Goal: Obtain resource: Obtain resource

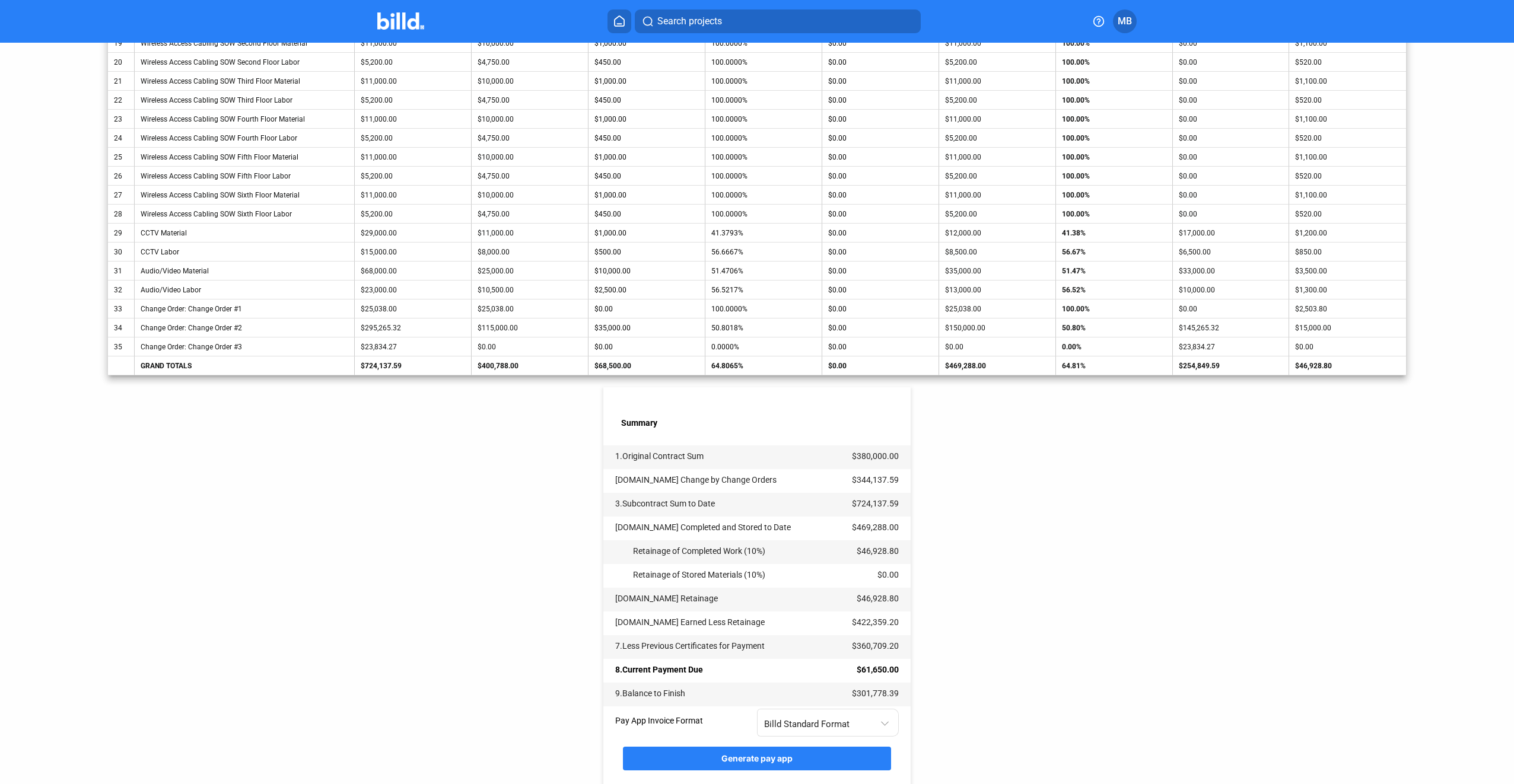
scroll to position [690, 0]
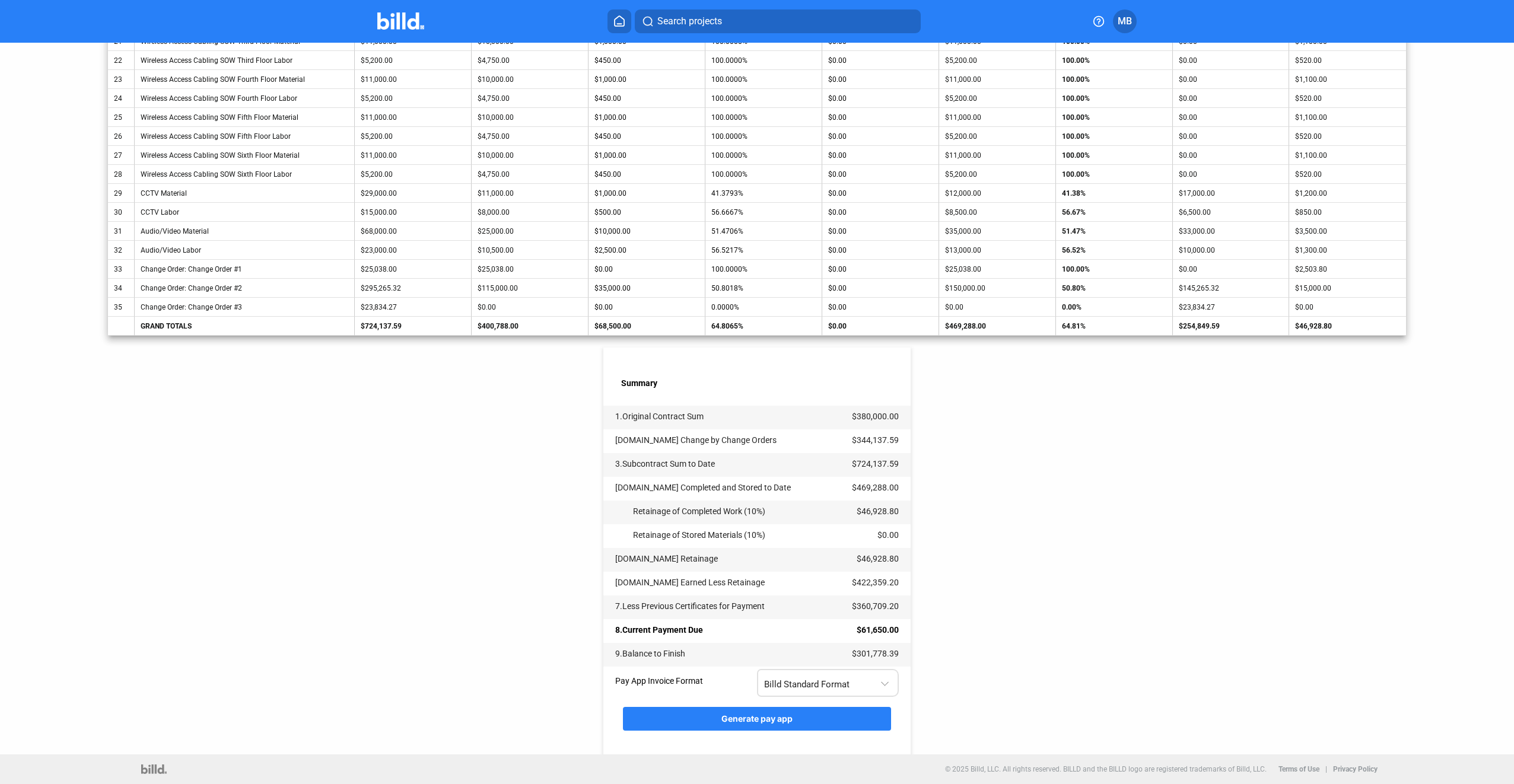
click at [874, 683] on div "Billd Standard Format" at bounding box center [821, 682] width 116 height 15
click at [862, 731] on span "AIA G702 + G703" at bounding box center [826, 734] width 129 height 26
click at [852, 725] on button "Generate pay app" at bounding box center [757, 719] width 269 height 24
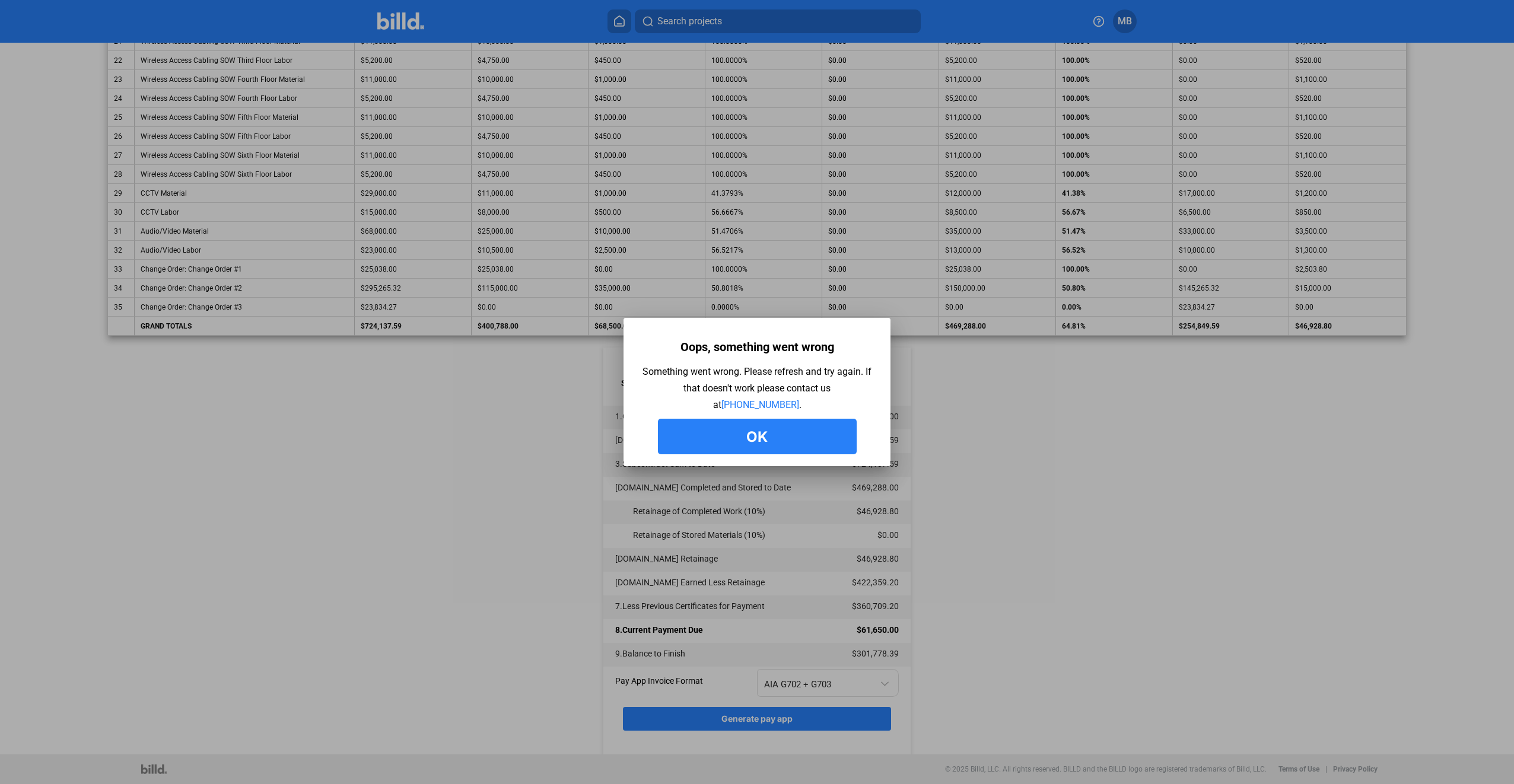
scroll to position [0, 0]
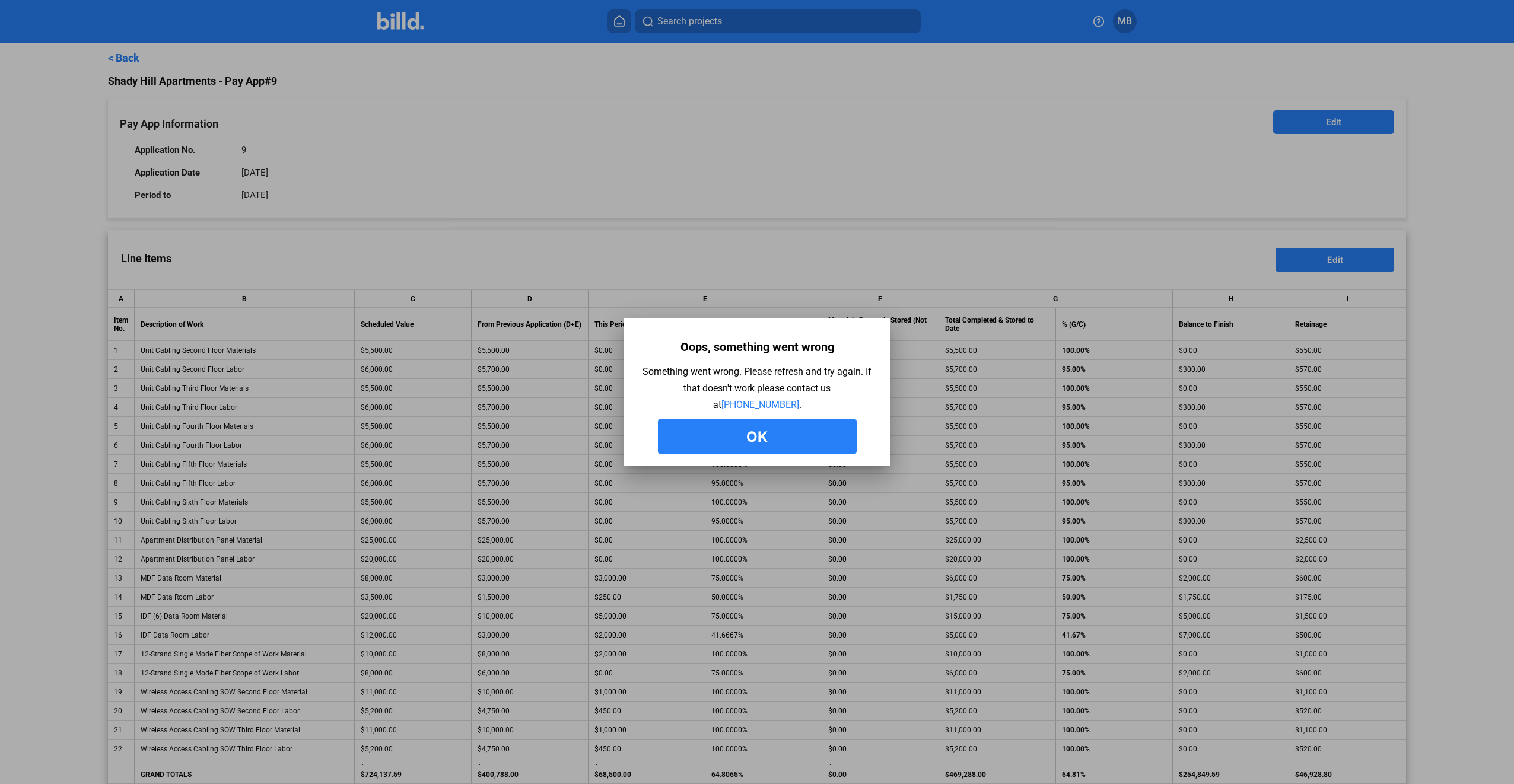
click at [743, 450] on button "Ok" at bounding box center [757, 436] width 199 height 35
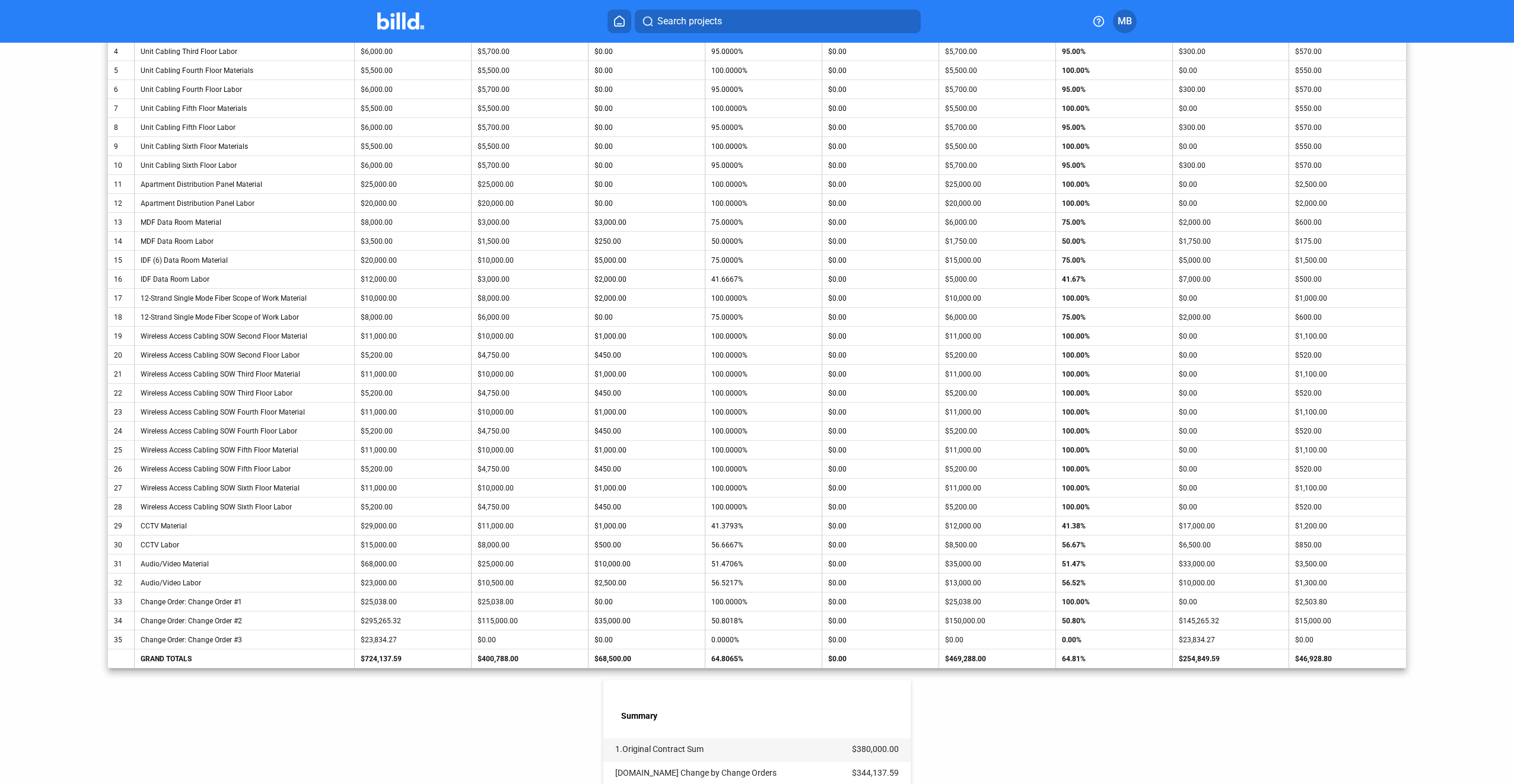
scroll to position [690, 0]
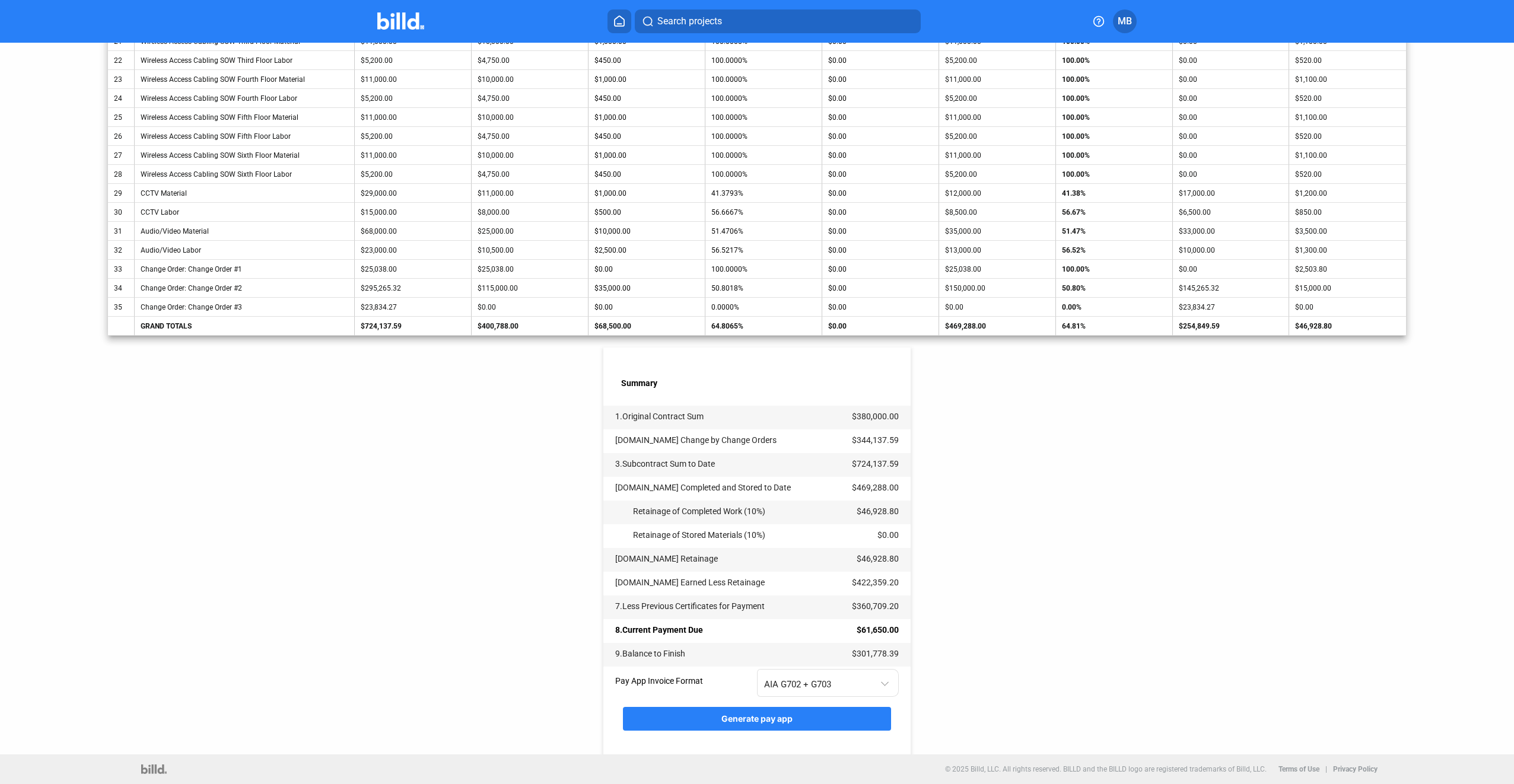
click at [848, 716] on button "Generate pay app" at bounding box center [757, 719] width 269 height 24
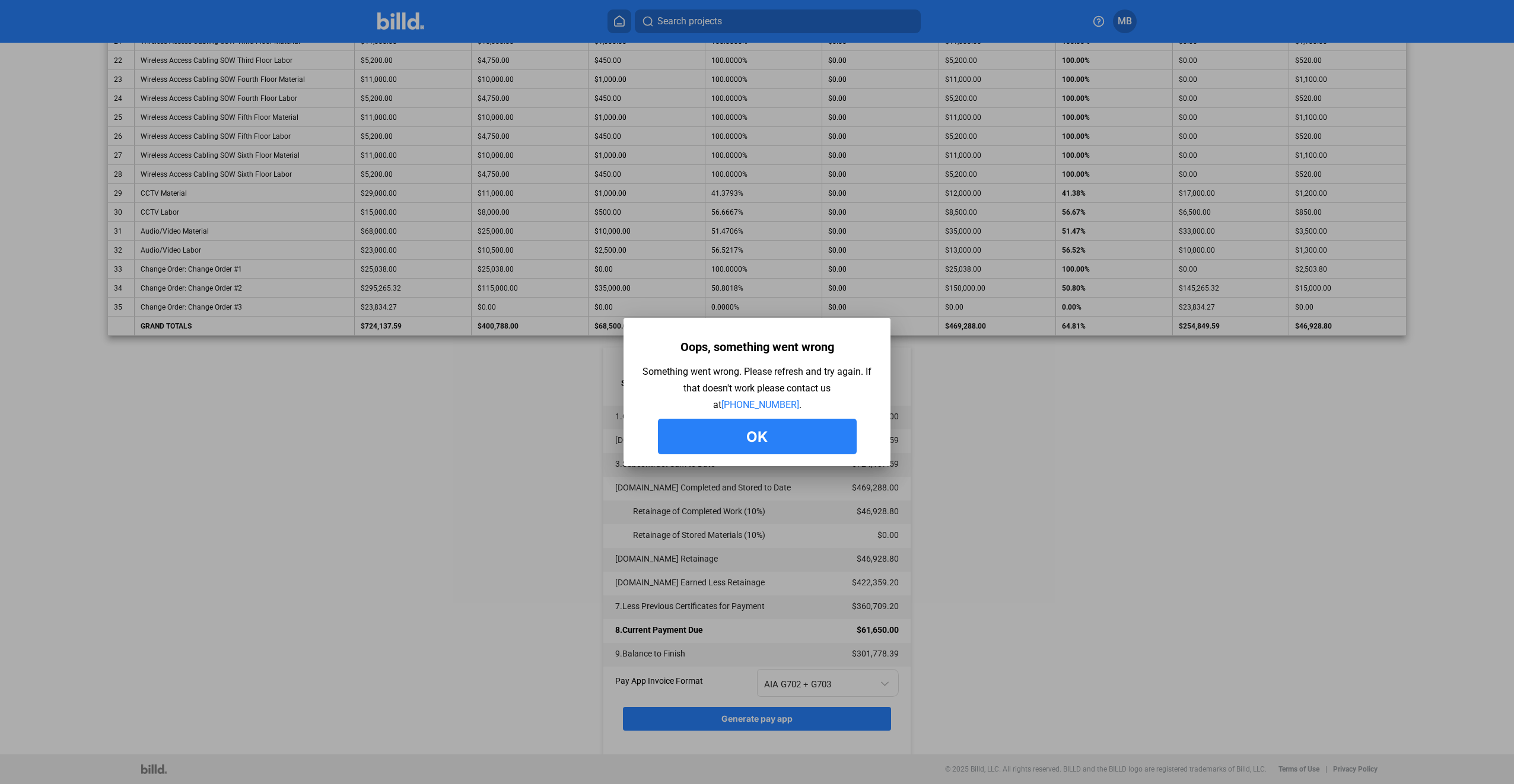
scroll to position [0, 0]
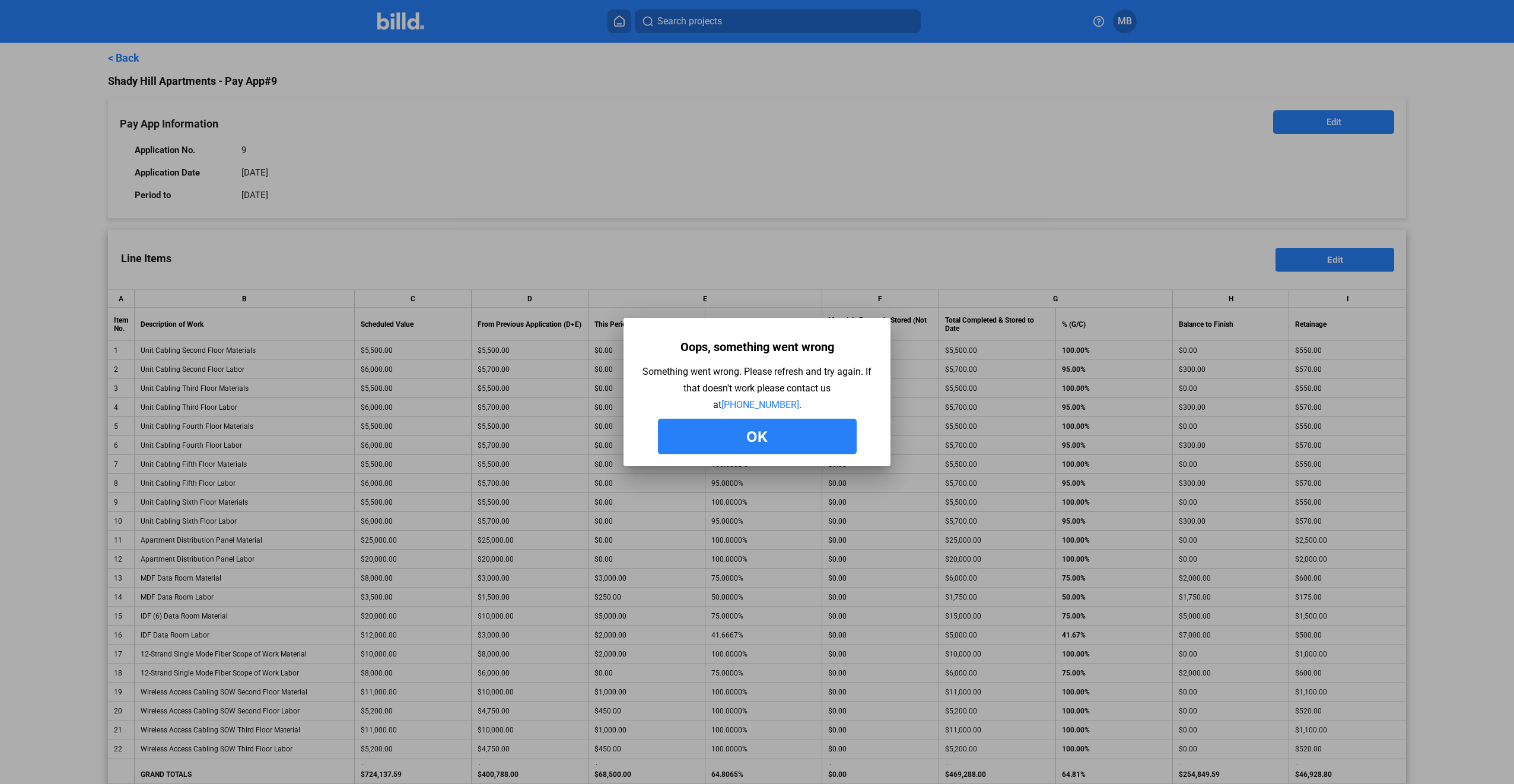
drag, startPoint x: 765, startPoint y: 442, endPoint x: 737, endPoint y: 414, distance: 39.6
click at [765, 441] on button "Ok" at bounding box center [757, 436] width 199 height 35
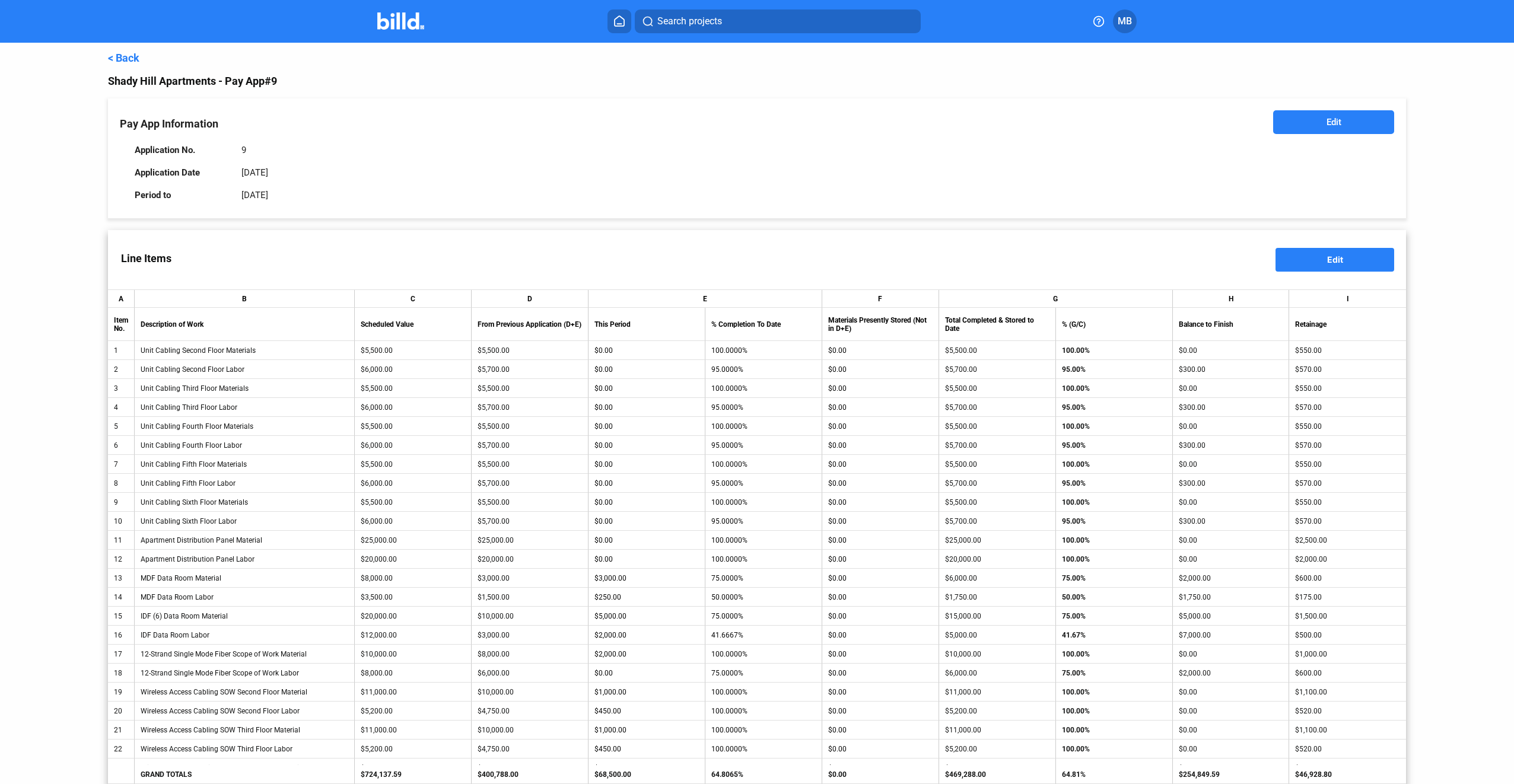
click at [123, 57] on link "< Back" at bounding box center [124, 57] width 32 height 12
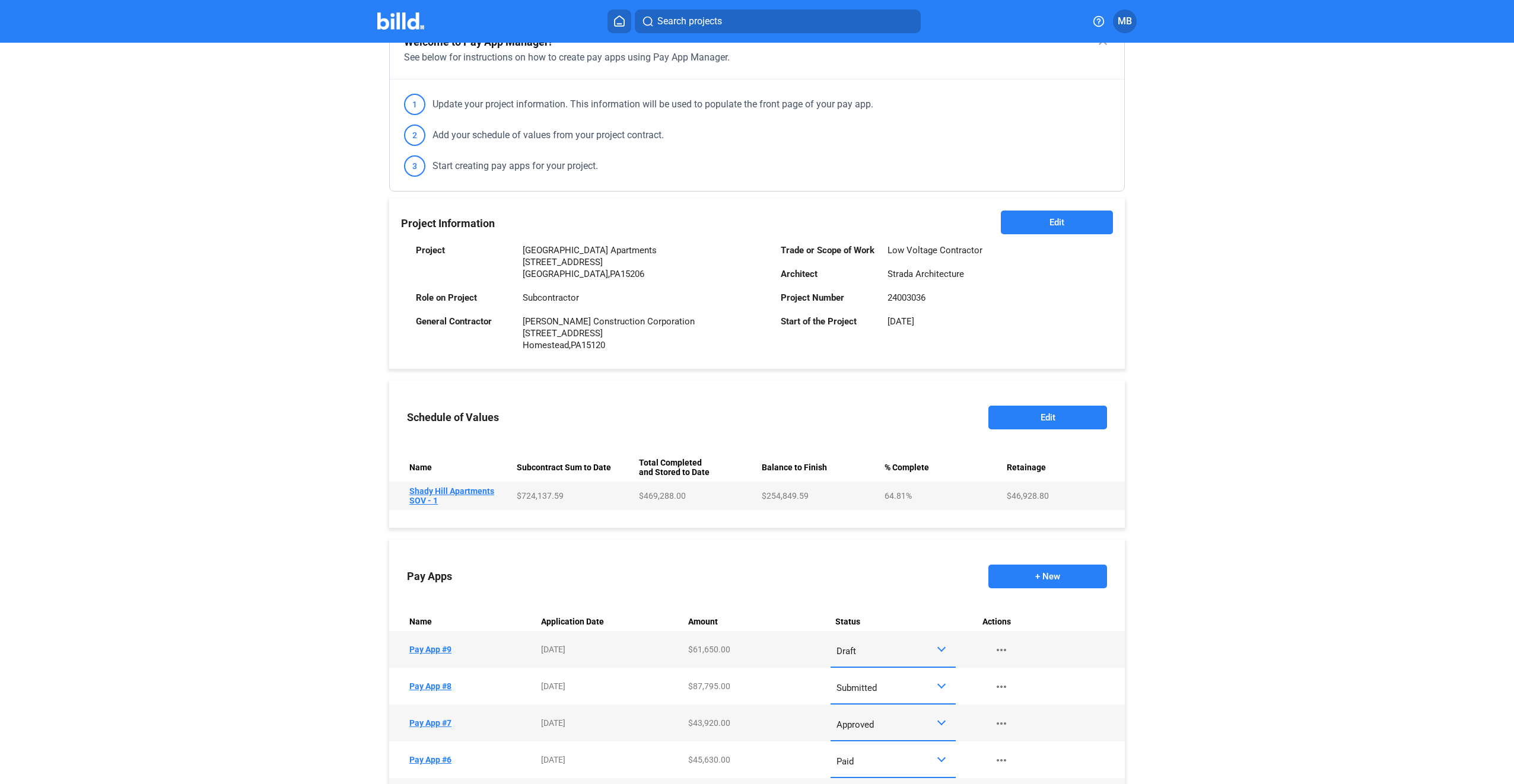
scroll to position [118, 0]
click at [424, 643] on td "Name Pay App #9" at bounding box center [463, 649] width 148 height 37
click at [428, 645] on td "Name Pay App #9" at bounding box center [463, 649] width 148 height 37
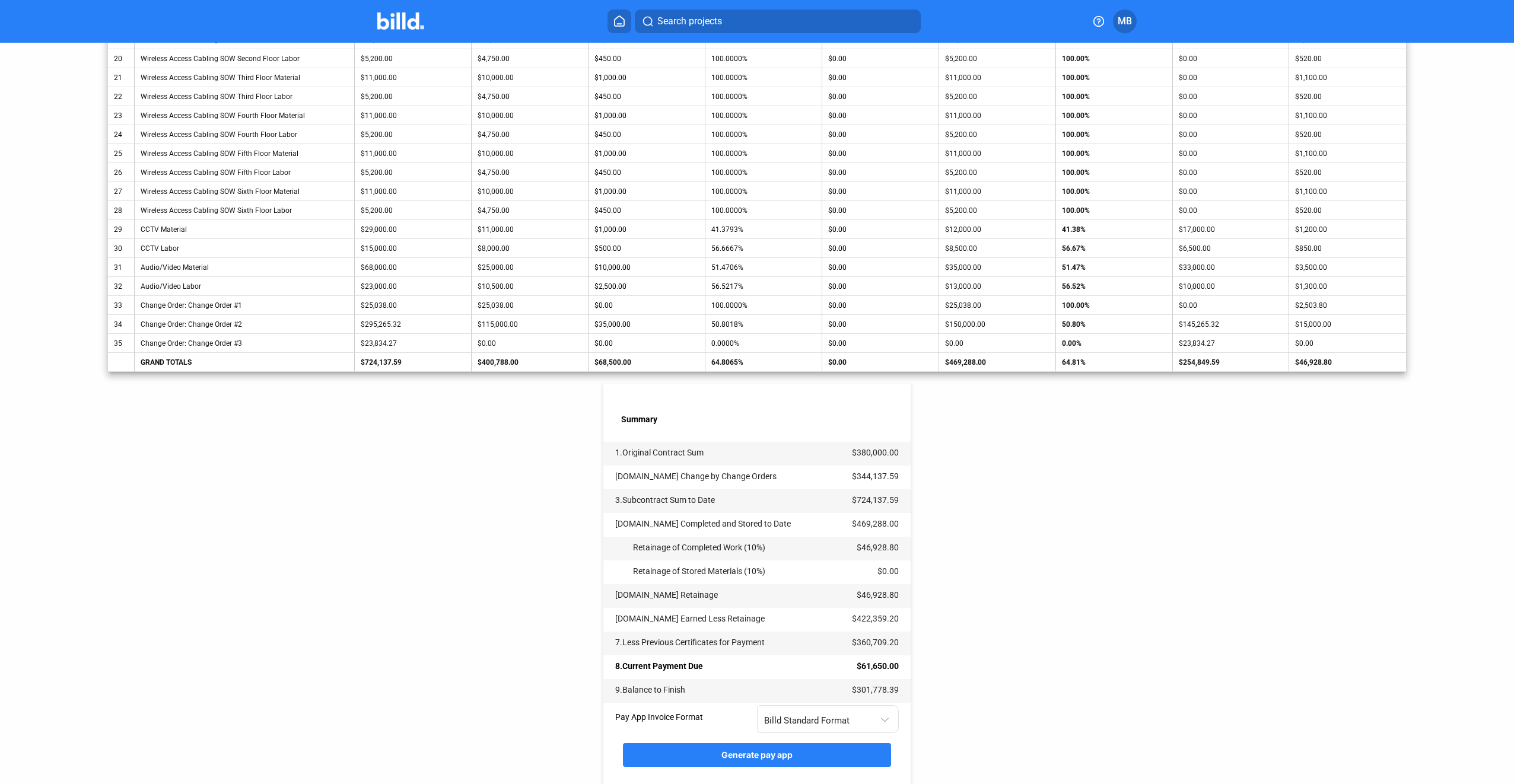
scroll to position [690, 0]
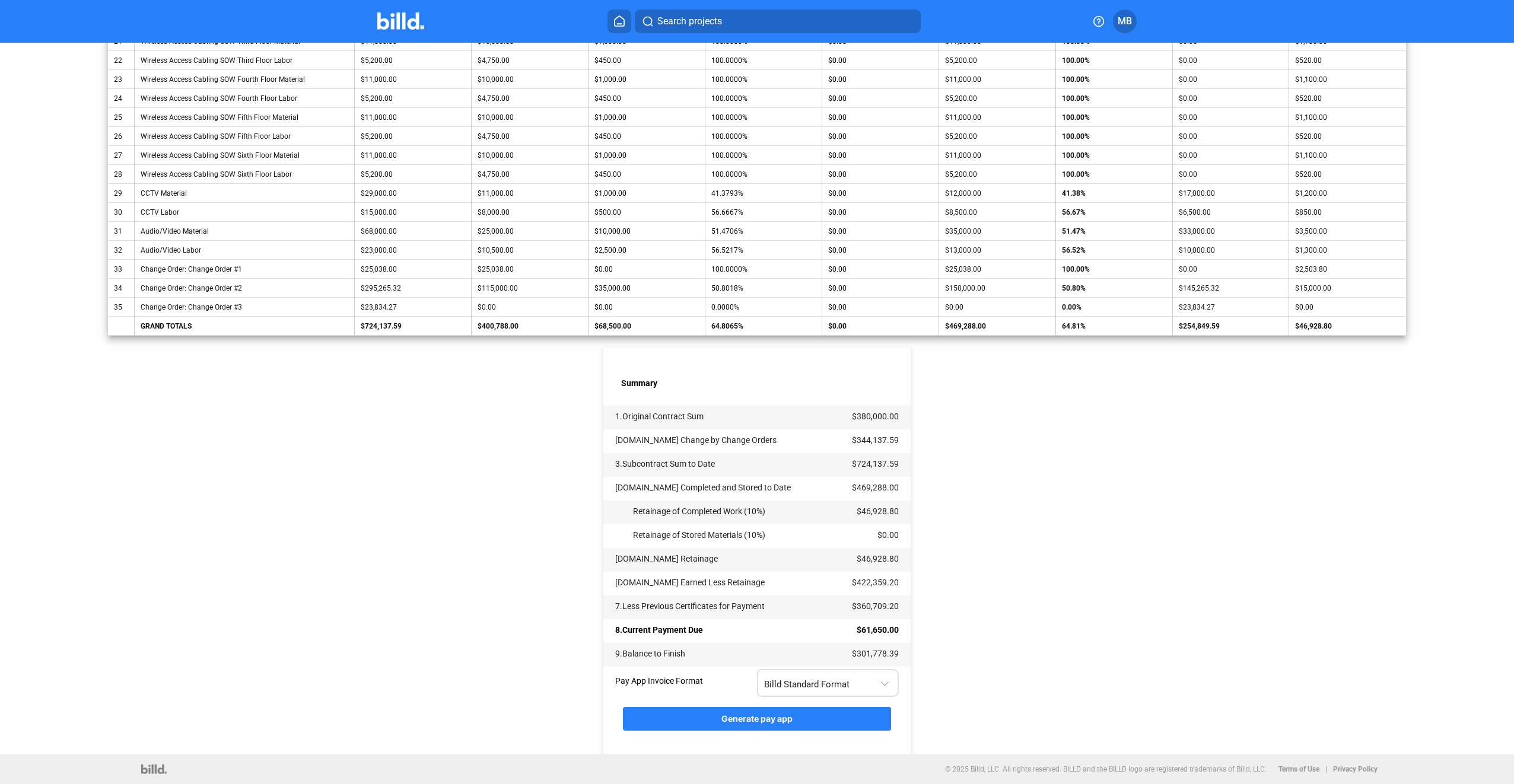
click at [876, 682] on div "Billd Standard Format" at bounding box center [821, 682] width 116 height 15
click at [873, 727] on span "AIA G702 + G703" at bounding box center [826, 734] width 129 height 26
click at [821, 714] on button "Generate pay app" at bounding box center [757, 719] width 269 height 24
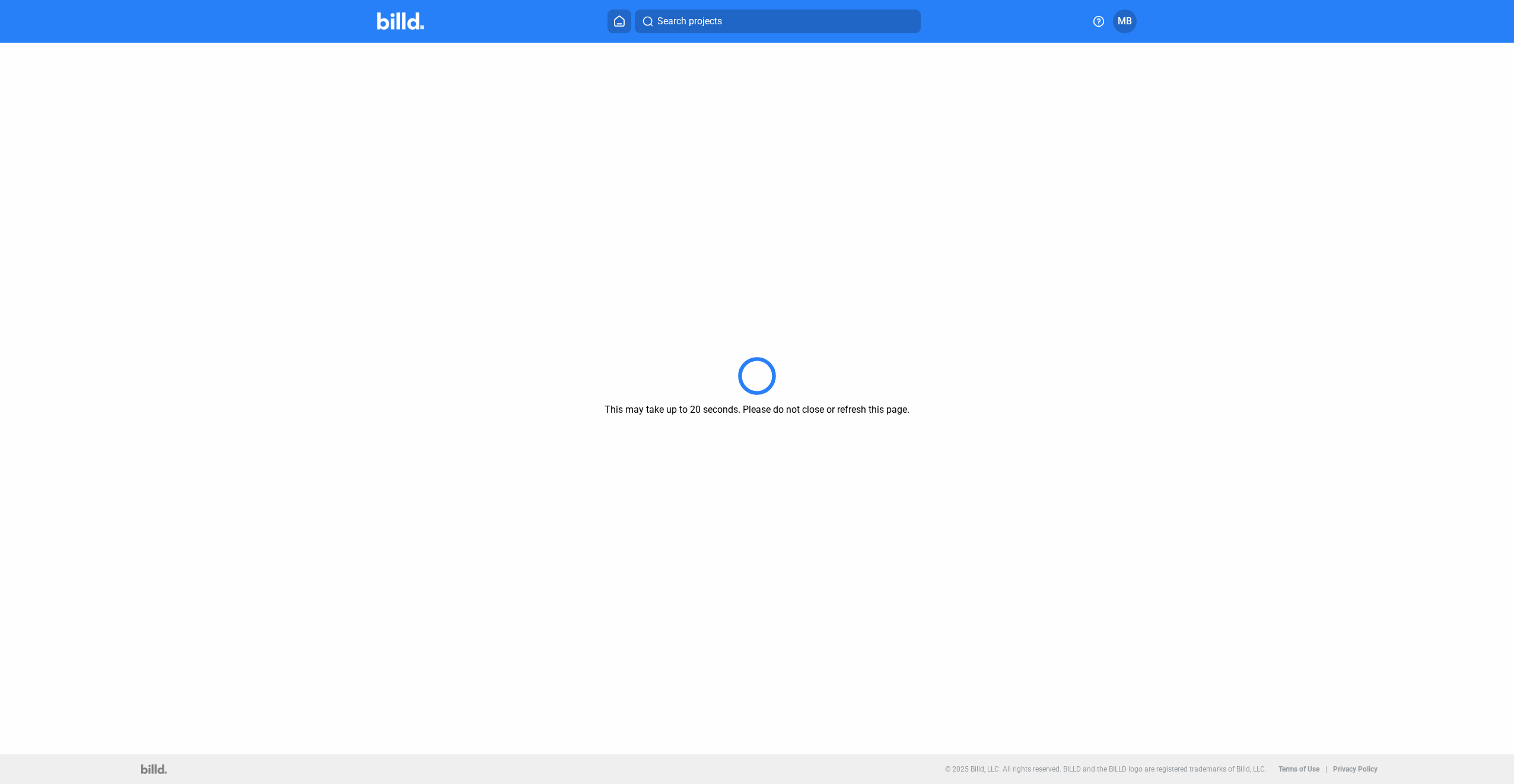
scroll to position [0, 0]
